Goal: Find specific page/section: Find specific page/section

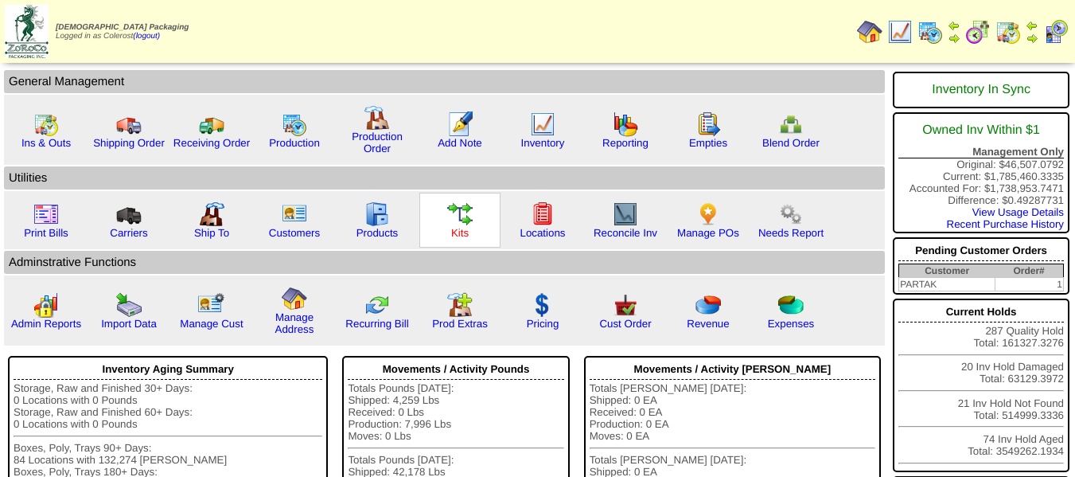
click at [465, 229] on link "Kits" at bounding box center [460, 233] width 18 height 12
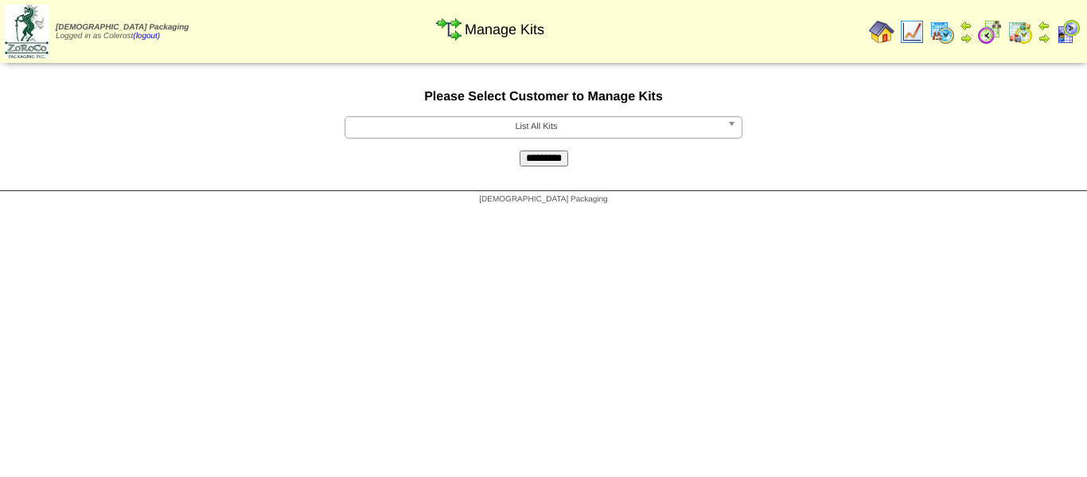
click at [474, 120] on span "List All Kits" at bounding box center [536, 126] width 369 height 19
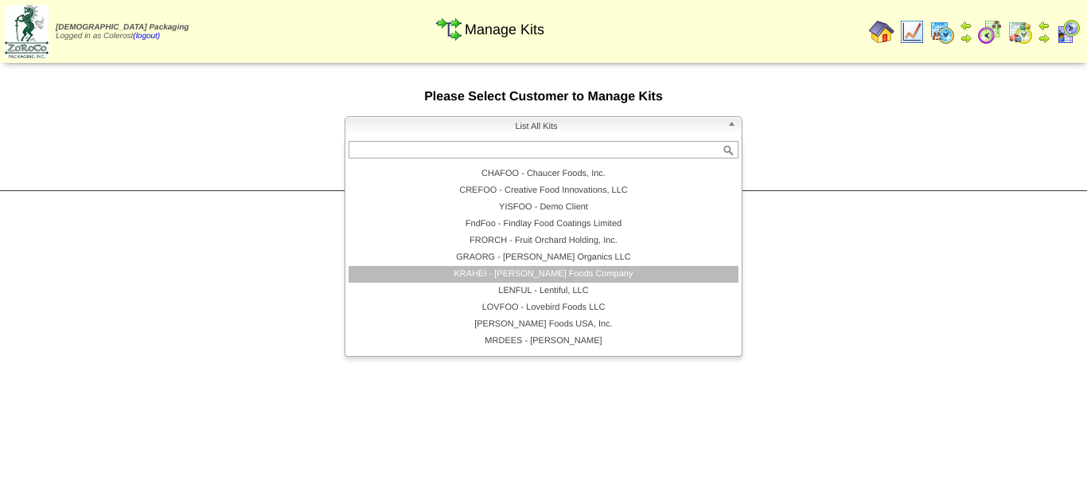
scroll to position [159, 0]
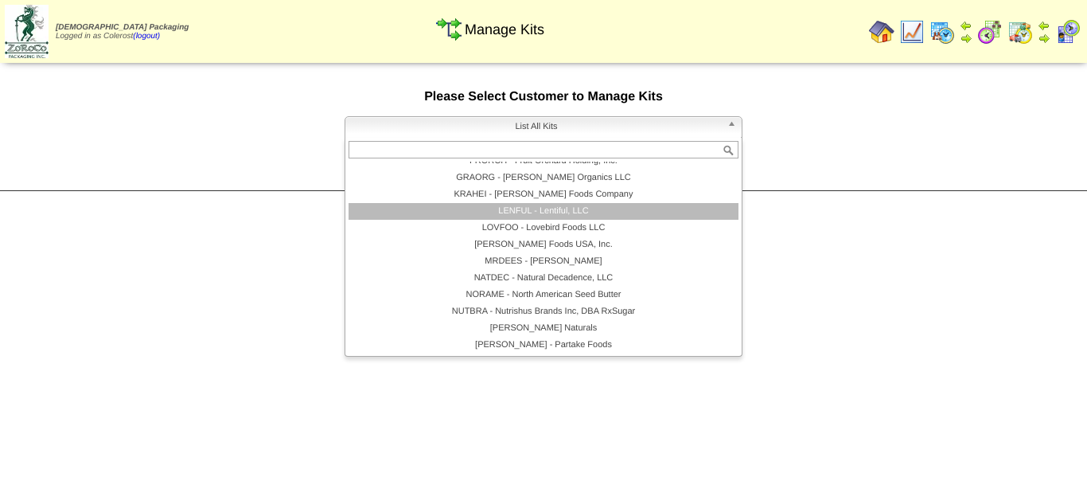
click at [537, 209] on li "LENFUL - Lentiful, LLC" at bounding box center [544, 211] width 390 height 17
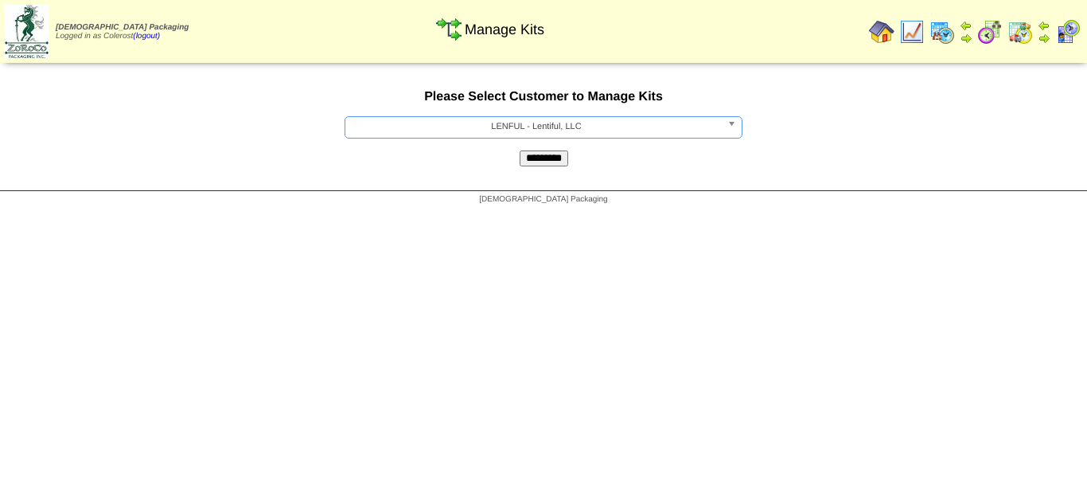
click at [551, 162] on input "*********" at bounding box center [544, 158] width 49 height 16
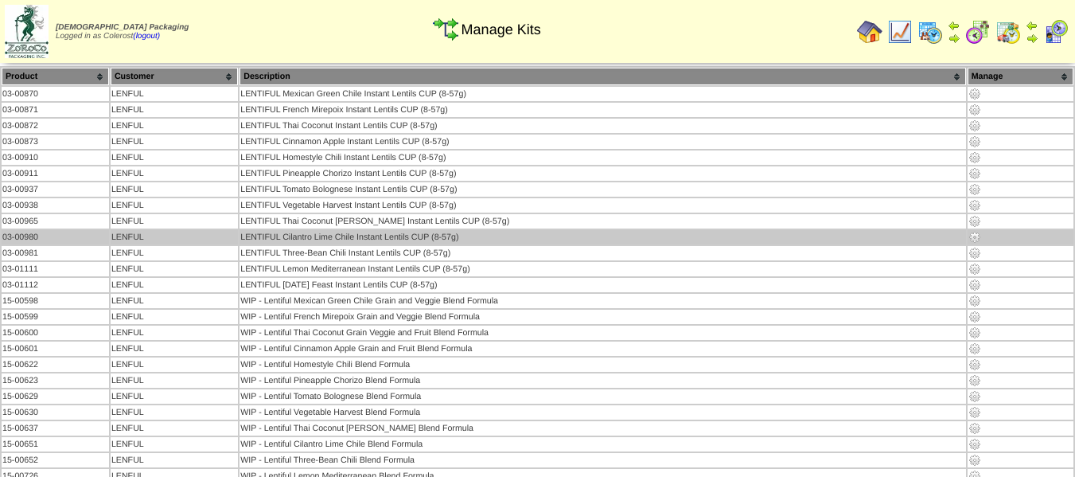
click at [969, 235] on img at bounding box center [974, 237] width 13 height 13
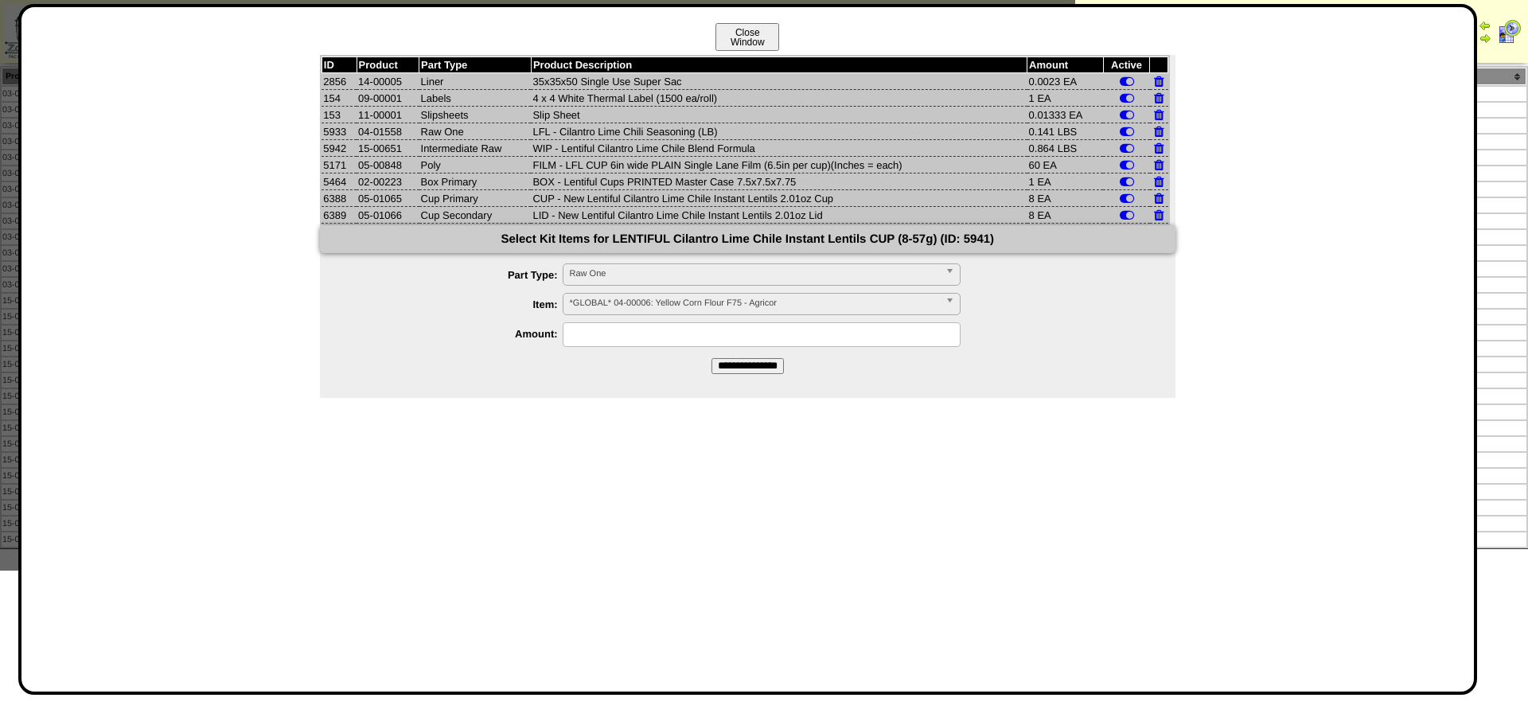
click at [752, 43] on button "Close Window" at bounding box center [747, 37] width 64 height 28
